Goal: Task Accomplishment & Management: Complete application form

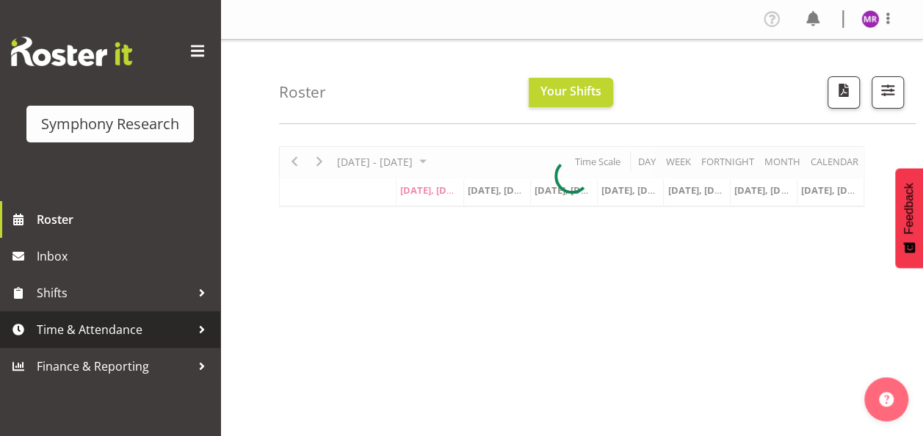
click at [86, 327] on span "Time & Attendance" at bounding box center [114, 330] width 154 height 22
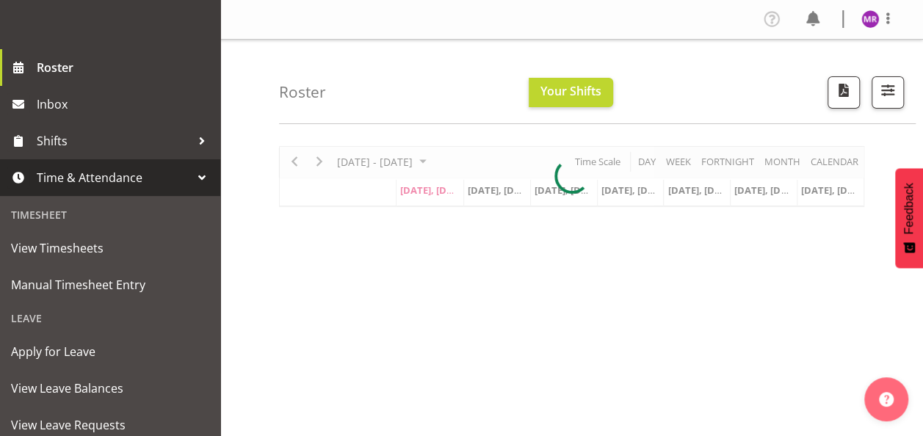
scroll to position [216, 0]
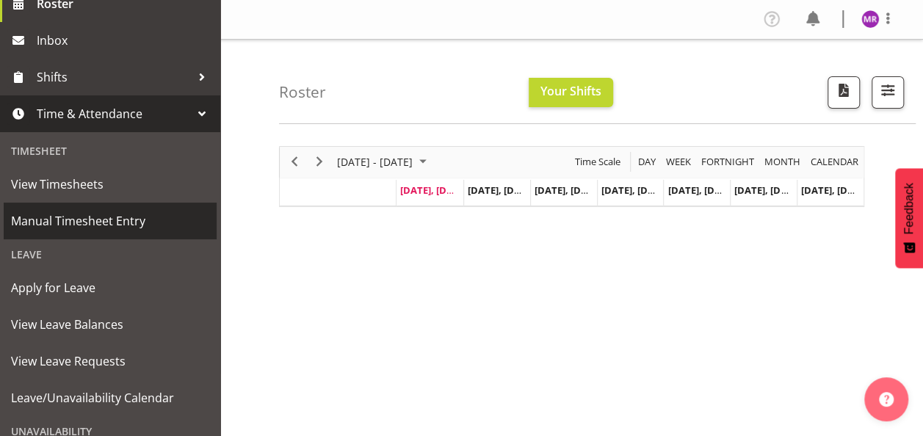
click at [109, 226] on span "Manual Timesheet Entry" at bounding box center [110, 221] width 198 height 22
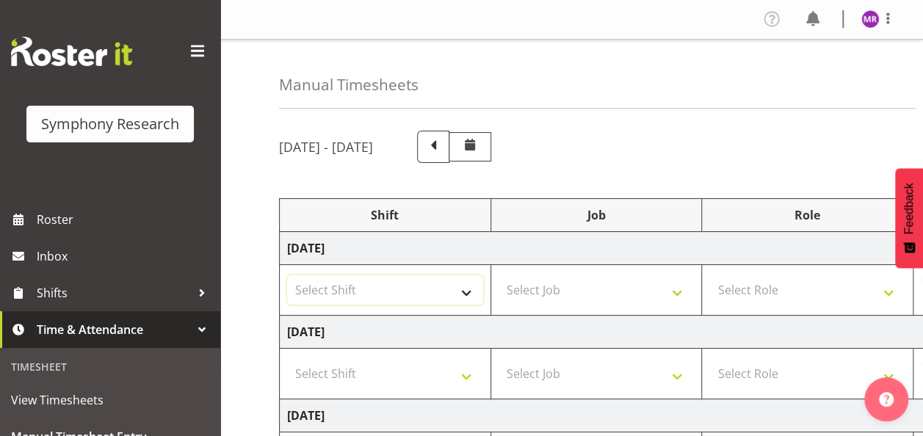
click at [423, 292] on select "Select Shift !!Weekend Residential (Roster IT Shift Label) *Business 9/10am ~ 4…" at bounding box center [385, 289] width 196 height 29
select select "81298"
click at [287, 275] on select "Select Shift !!Weekend Residential (Roster IT Shift Label) *Business 9/10am ~ 4…" at bounding box center [385, 289] width 196 height 29
click at [565, 291] on select "Select Job 550060 IF Admin 553492 World Poll Aus Wave 2 Main 2025 553493 World …" at bounding box center [597, 289] width 196 height 29
select select "10587"
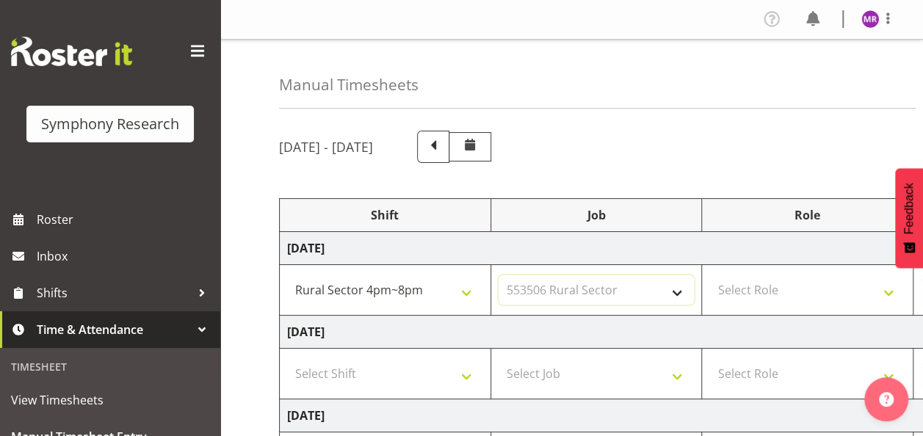
click at [499, 275] on select "Select Job 550060 IF Admin 553492 World Poll Aus Wave 2 Main 2025 553493 World …" at bounding box center [597, 289] width 196 height 29
click at [776, 294] on select "Select Role Briefing Interviewing" at bounding box center [808, 289] width 196 height 29
select select "47"
click at [710, 275] on select "Select Role Briefing Interviewing" at bounding box center [808, 289] width 196 height 29
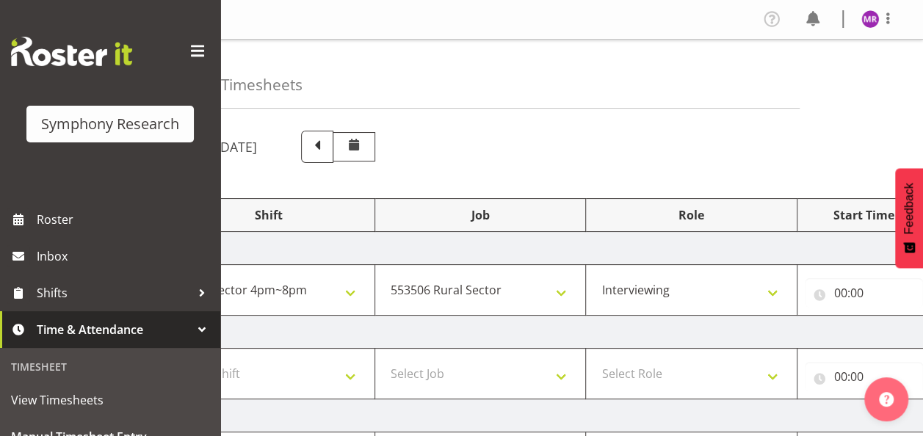
scroll to position [0, 384]
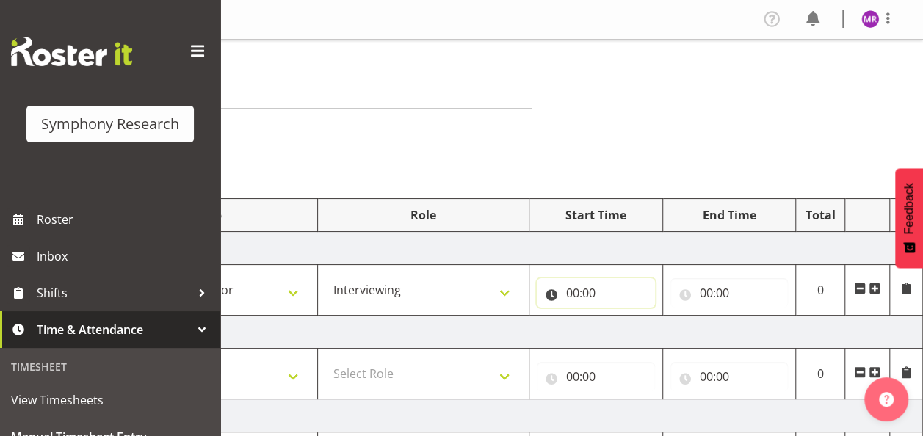
click at [589, 298] on input "00:00" at bounding box center [596, 292] width 118 height 29
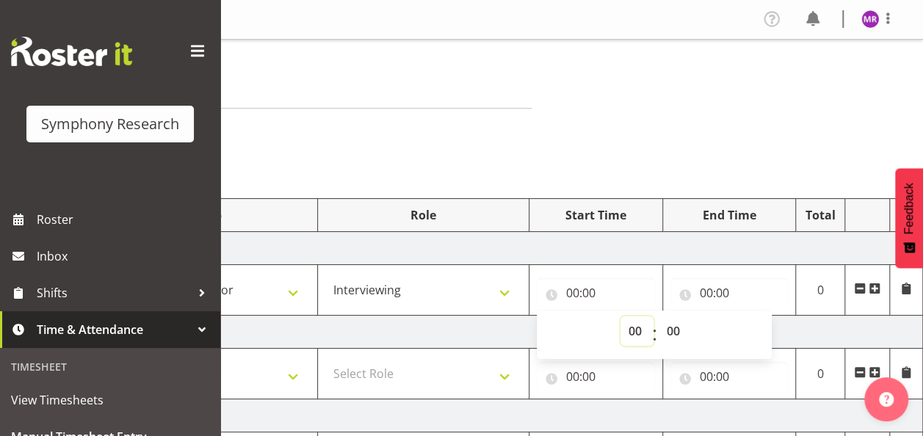
click at [635, 331] on select "00 01 02 03 04 05 06 07 08 09 10 11 12 13 14 15 16 17 18 19 20 21 22 23" at bounding box center [637, 331] width 33 height 29
select select "16"
click at [621, 317] on select "00 01 02 03 04 05 06 07 08 09 10 11 12 13 14 15 16 17 18 19 20 21 22 23" at bounding box center [637, 331] width 33 height 29
type input "16:00"
click at [717, 285] on input "00:00" at bounding box center [730, 292] width 118 height 29
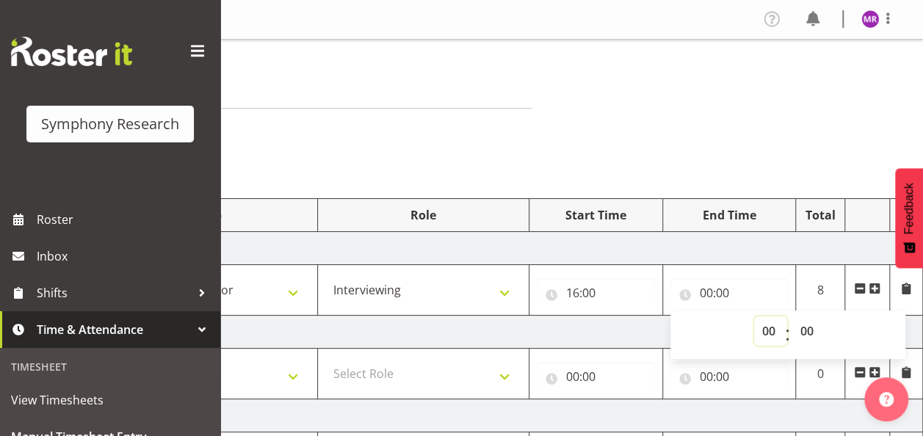
click at [761, 331] on select "00 01 02 03 04 05 06 07 08 09 10 11 12 13 14 15 16 17 18 19 20 21 22 23" at bounding box center [770, 331] width 33 height 29
select select "20"
click at [754, 317] on select "00 01 02 03 04 05 06 07 08 09 10 11 12 13 14 15 16 17 18 19 20 21 22 23" at bounding box center [770, 331] width 33 height 29
type input "20:00"
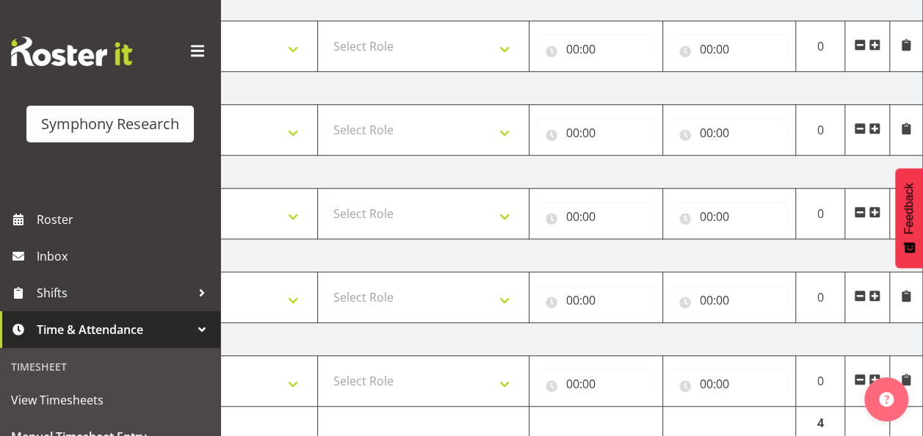
scroll to position [471, 0]
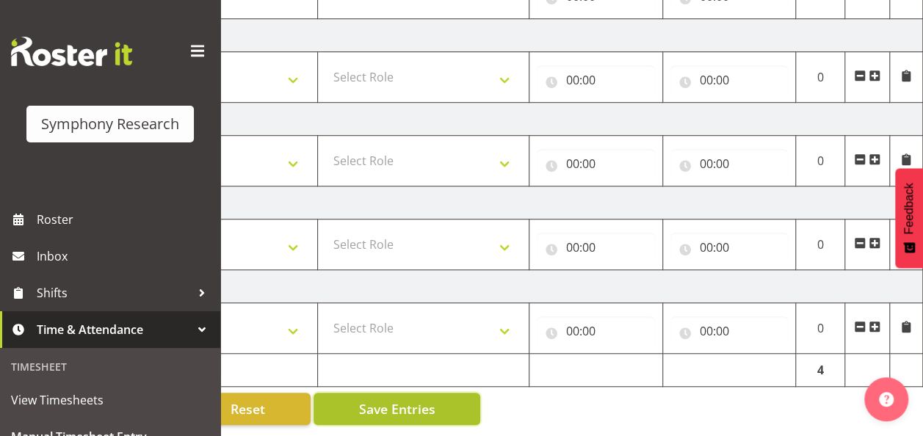
click at [429, 401] on span "Save Entries" at bounding box center [396, 409] width 76 height 19
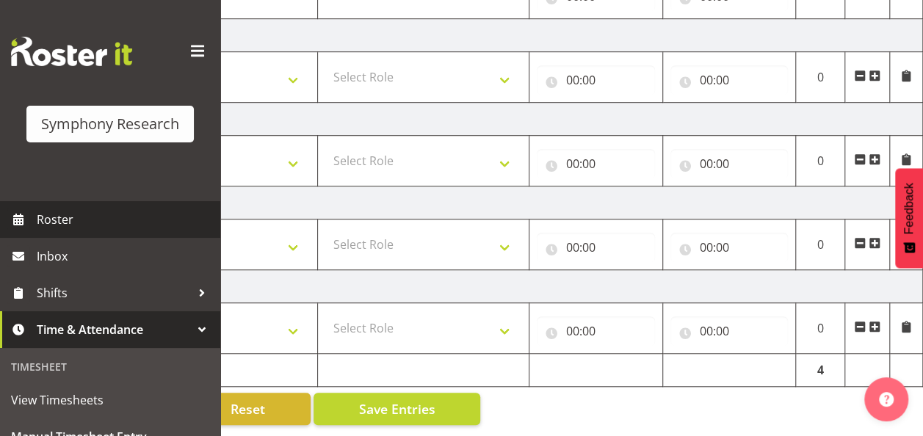
click at [93, 213] on span "Roster" at bounding box center [125, 220] width 176 height 22
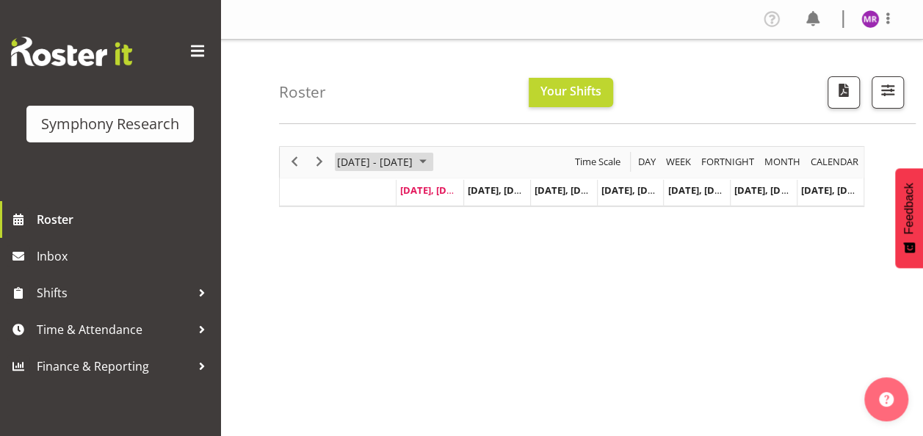
click at [432, 160] on span "September 2025" at bounding box center [423, 162] width 18 height 18
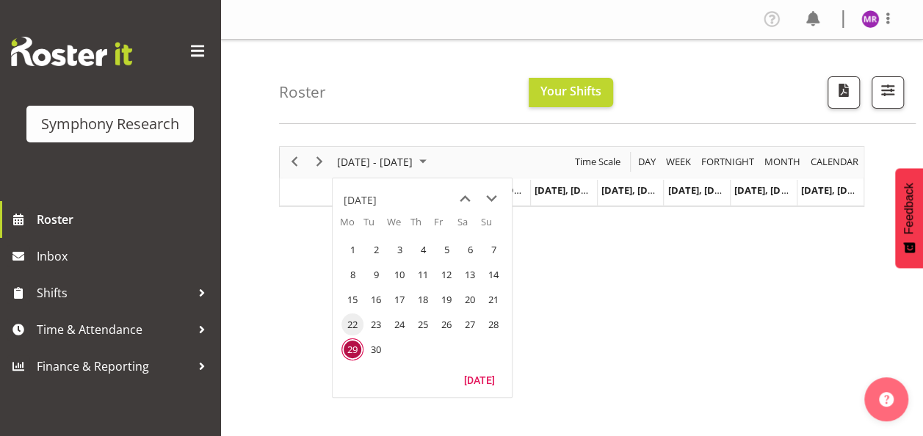
click at [354, 325] on span "22" at bounding box center [353, 325] width 22 height 22
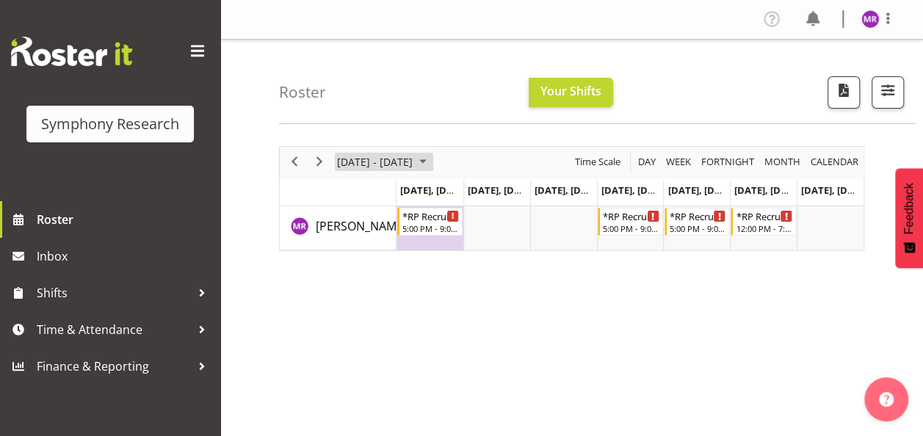
click at [432, 159] on span "September 2025" at bounding box center [423, 162] width 18 height 18
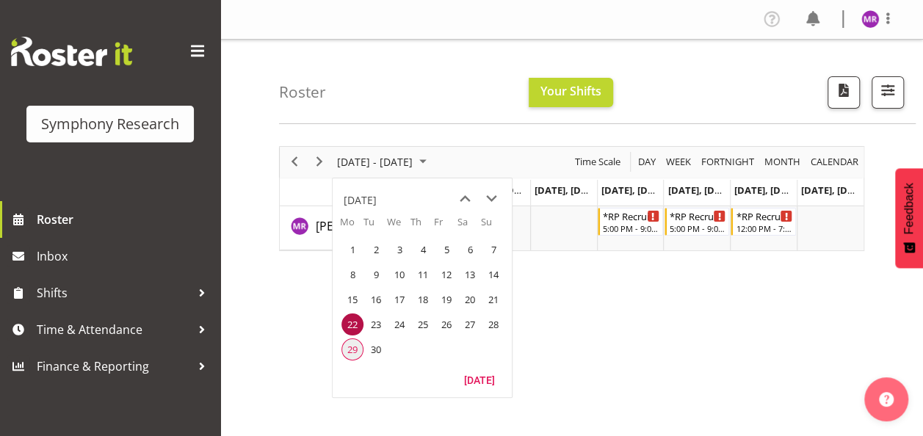
click at [353, 351] on span "29" at bounding box center [353, 350] width 22 height 22
